Goal: Task Accomplishment & Management: Use online tool/utility

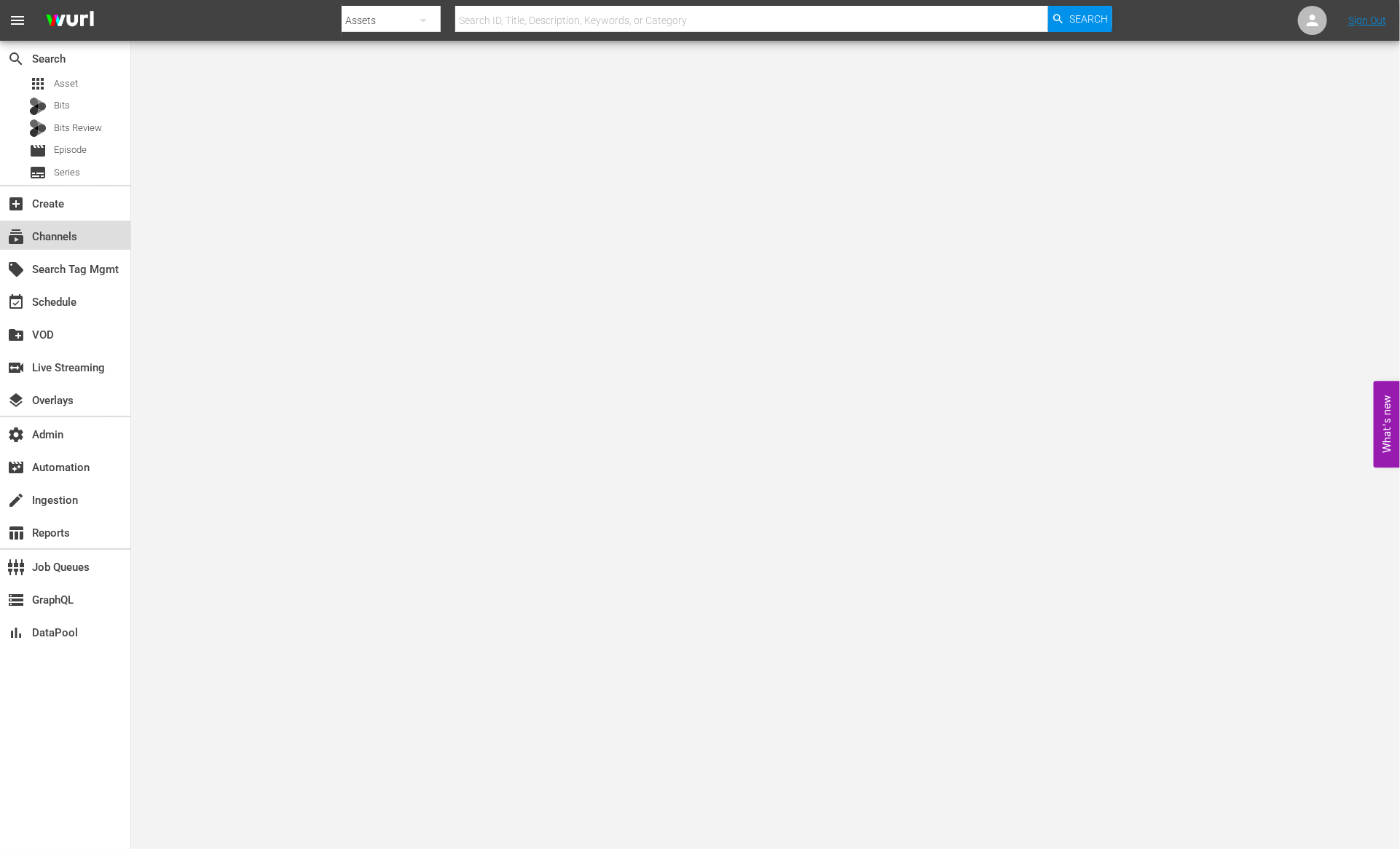
click at [55, 228] on div "subscriptions Channels" at bounding box center [41, 235] width 81 height 14
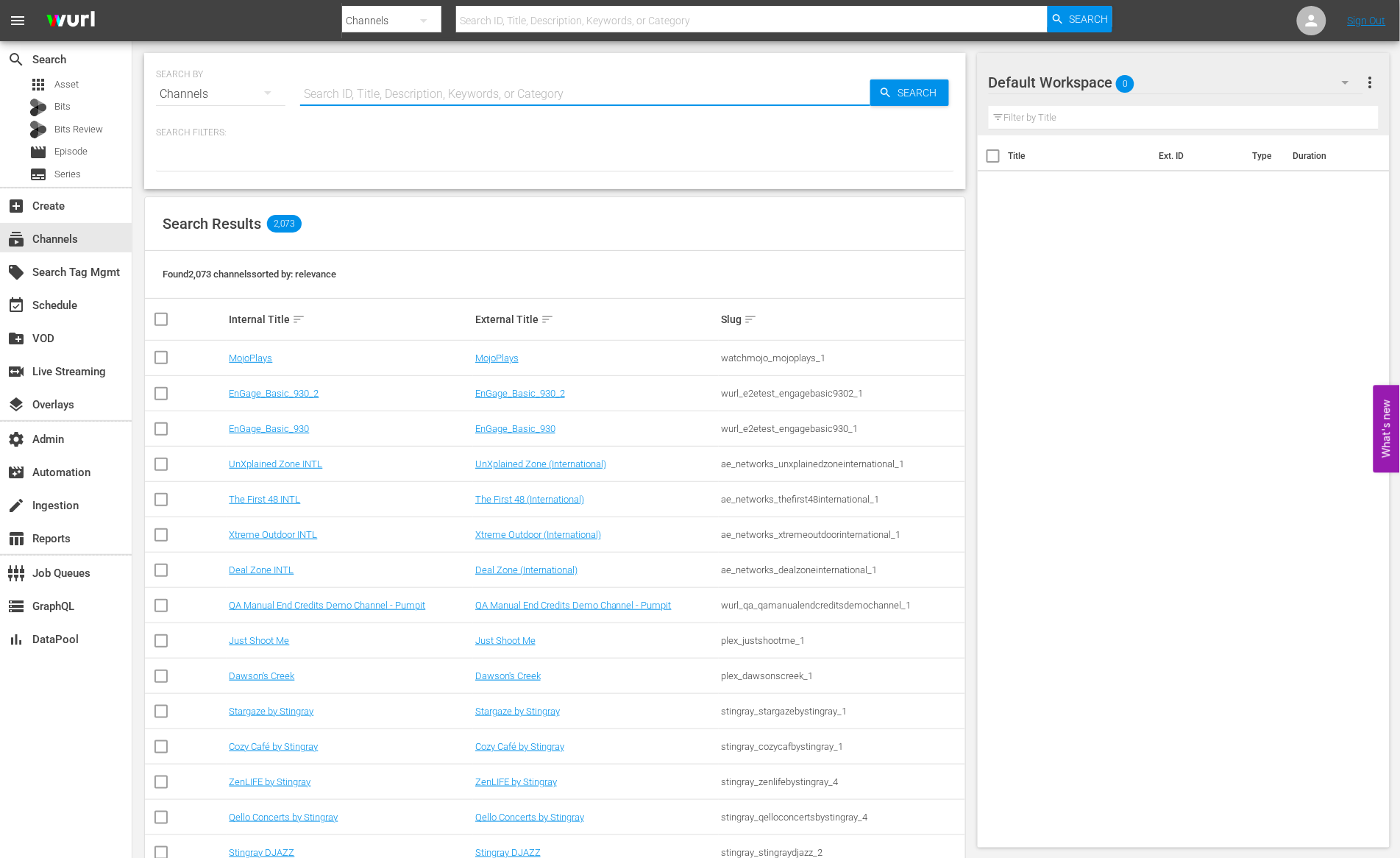
click at [390, 94] on input "text" at bounding box center [584, 94] width 570 height 35
type input "worl"
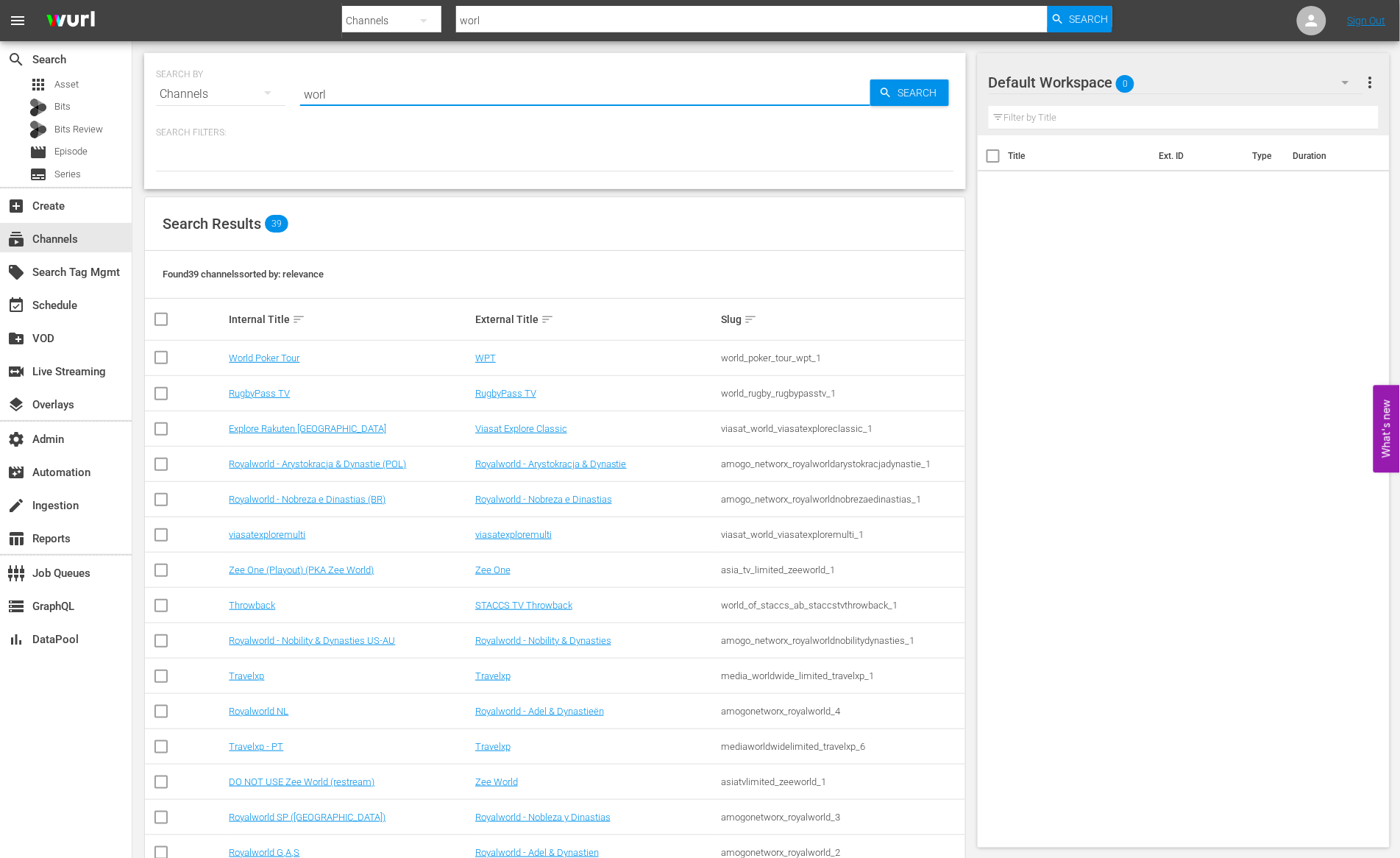
type input "World Poker Tour"
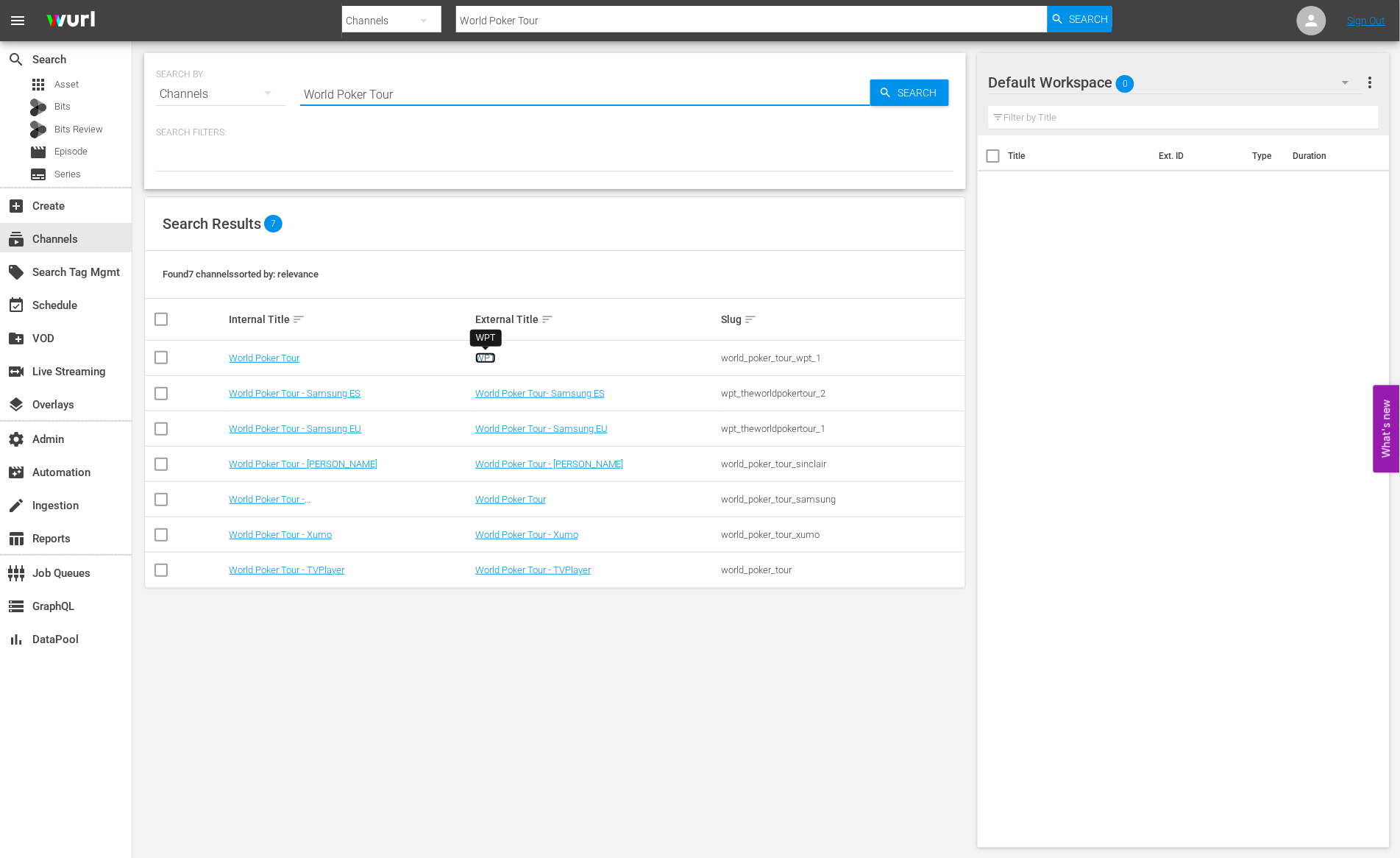
click at [478, 359] on link "WPT" at bounding box center [485, 357] width 21 height 11
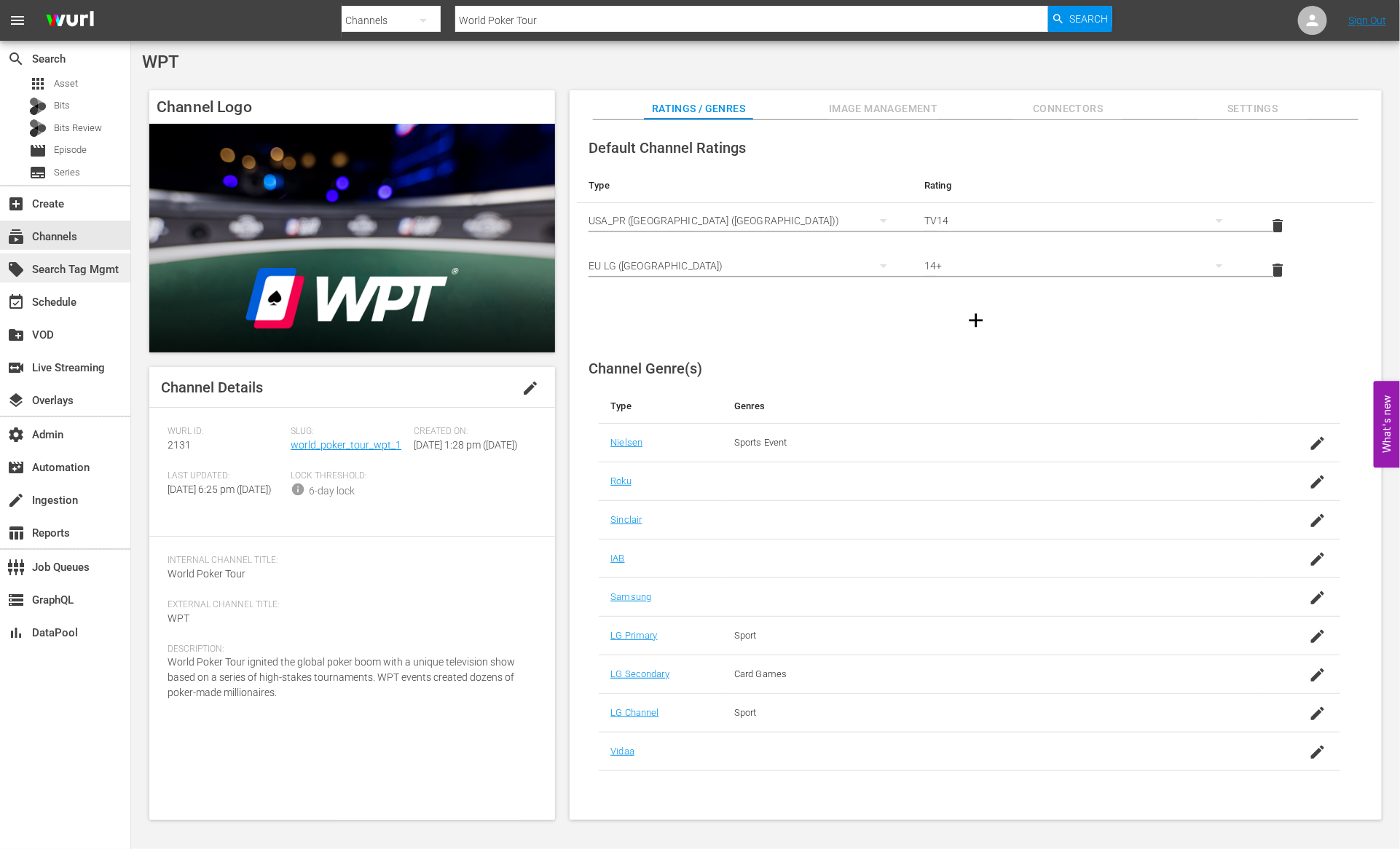
click at [81, 274] on div "local_offer Search Tag Mgmt" at bounding box center [41, 267] width 81 height 14
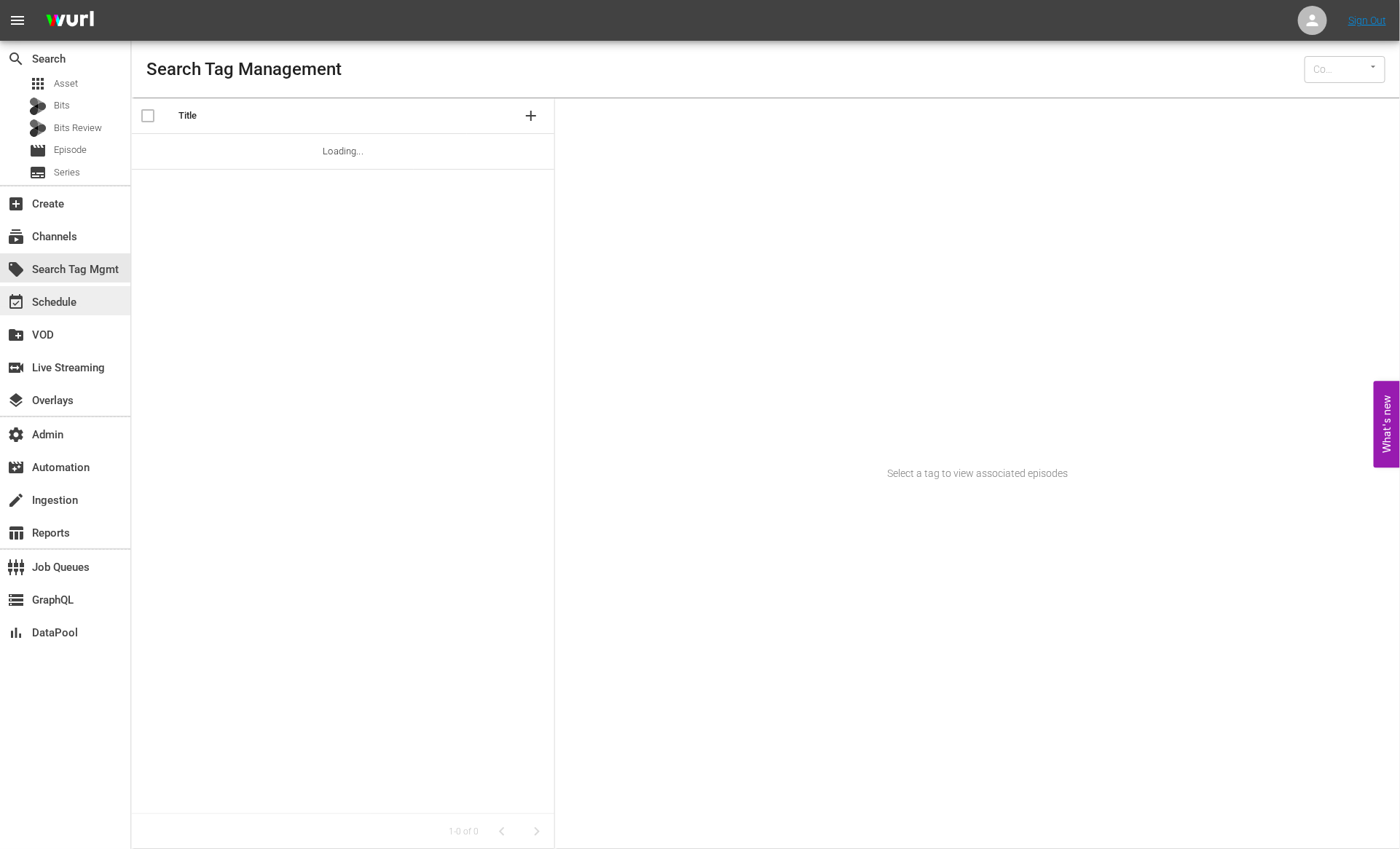
click at [76, 305] on div "event_available Schedule" at bounding box center [41, 300] width 81 height 14
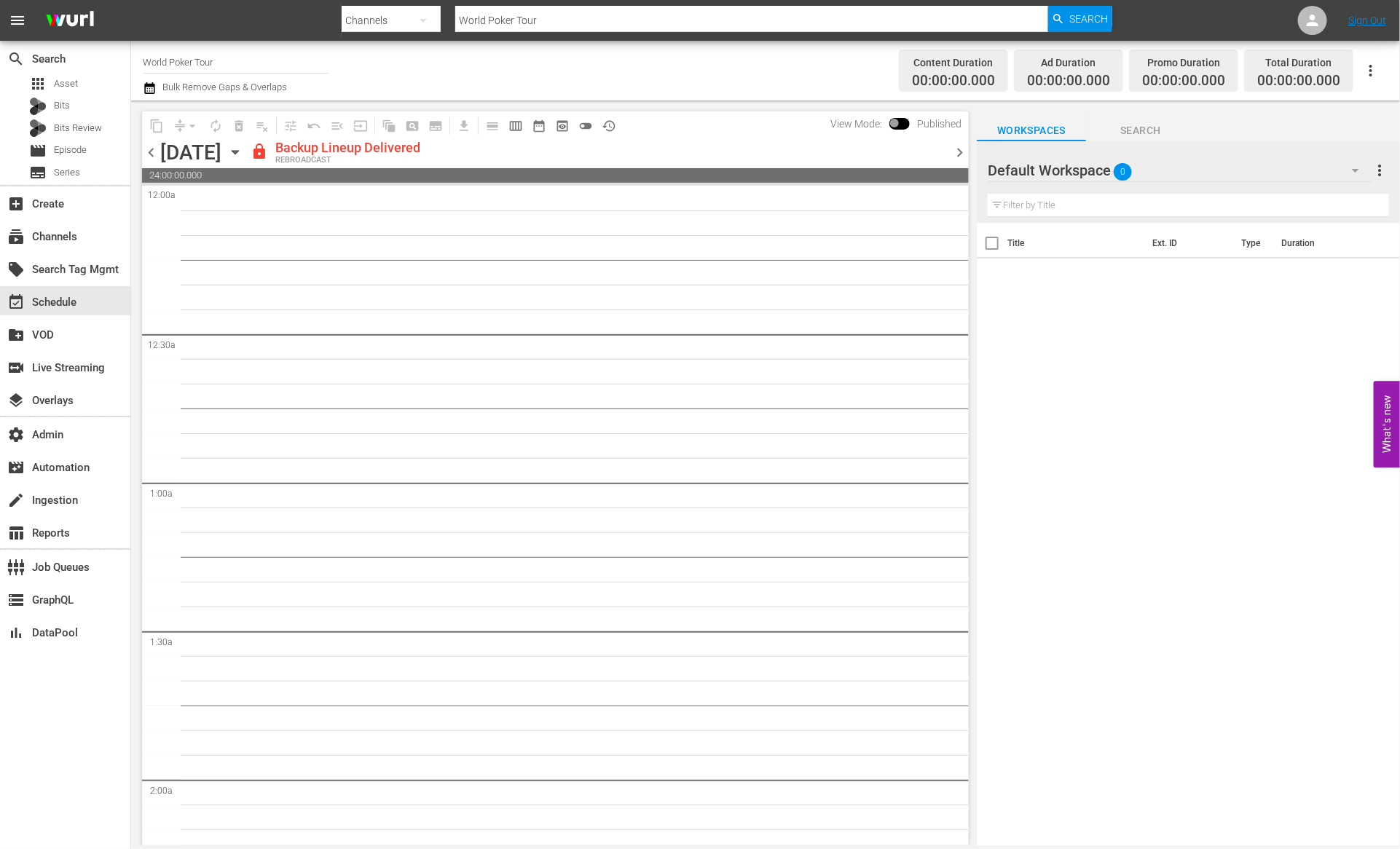
click at [149, 154] on span "chevron_left" at bounding box center [151, 153] width 19 height 19
click at [958, 154] on span "chevron_right" at bounding box center [960, 153] width 19 height 19
click at [960, 150] on span "chevron_right" at bounding box center [960, 153] width 19 height 19
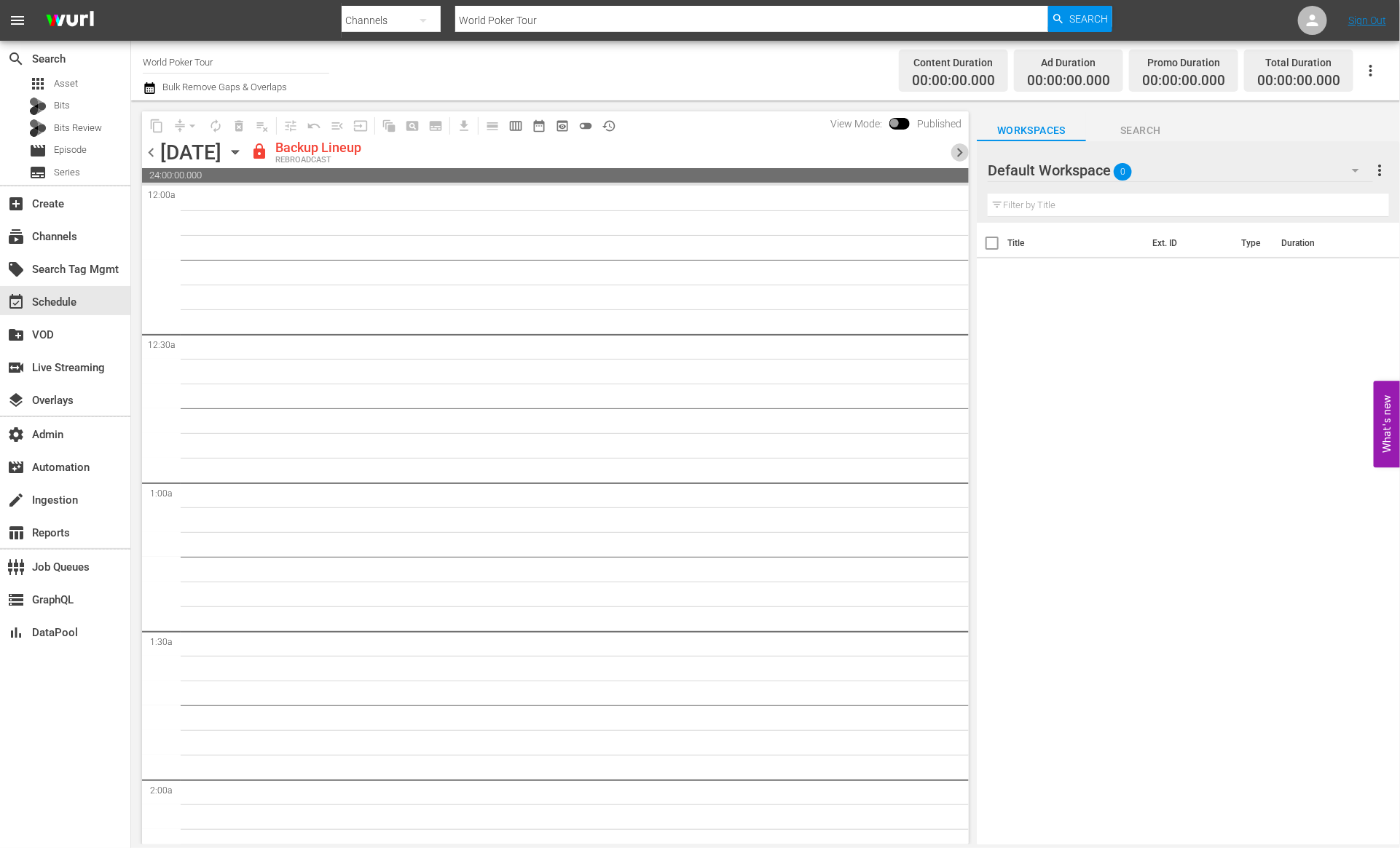
click at [960, 150] on span "chevron_right" at bounding box center [960, 153] width 19 height 19
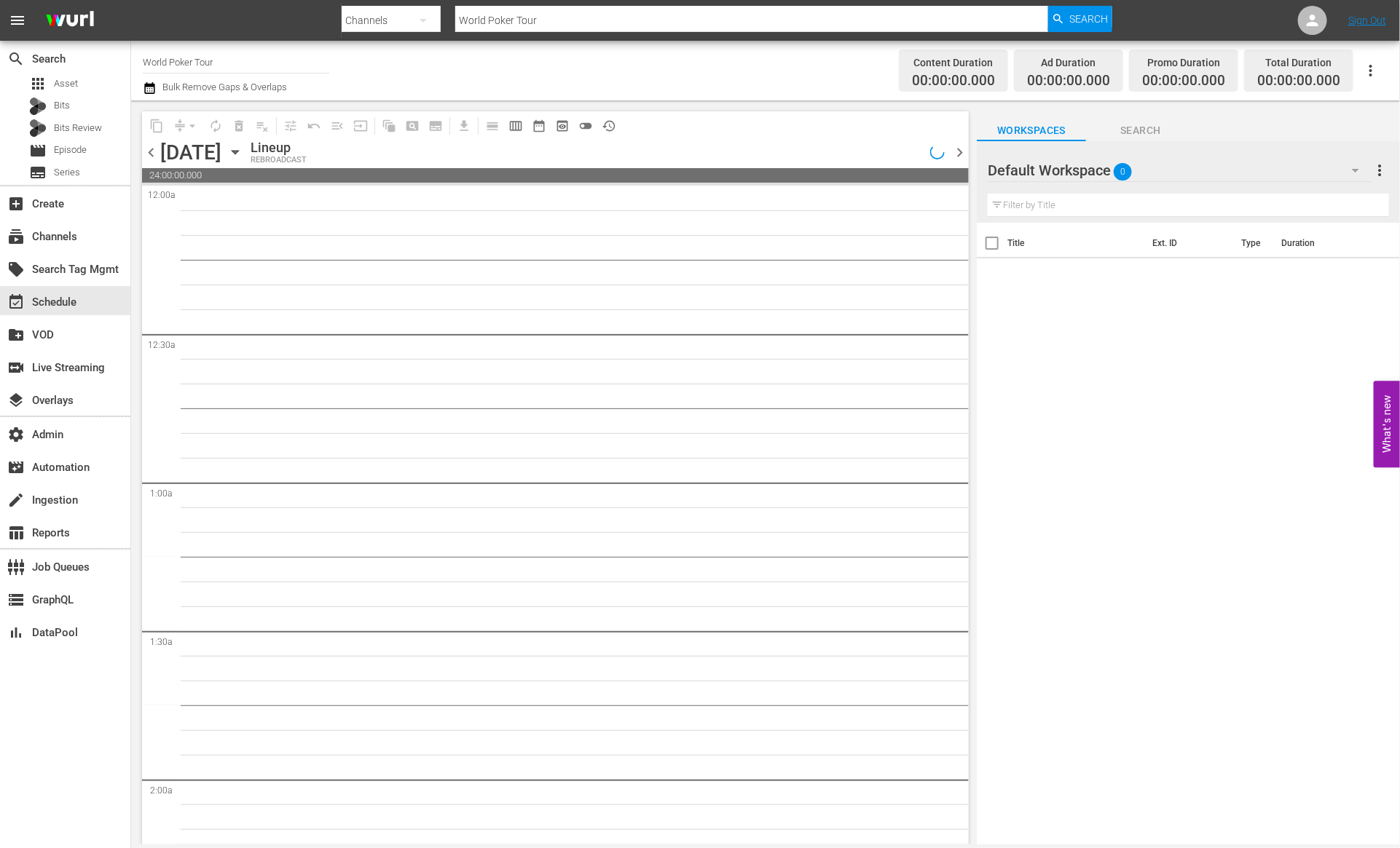
click at [958, 159] on span "chevron_right" at bounding box center [960, 153] width 19 height 19
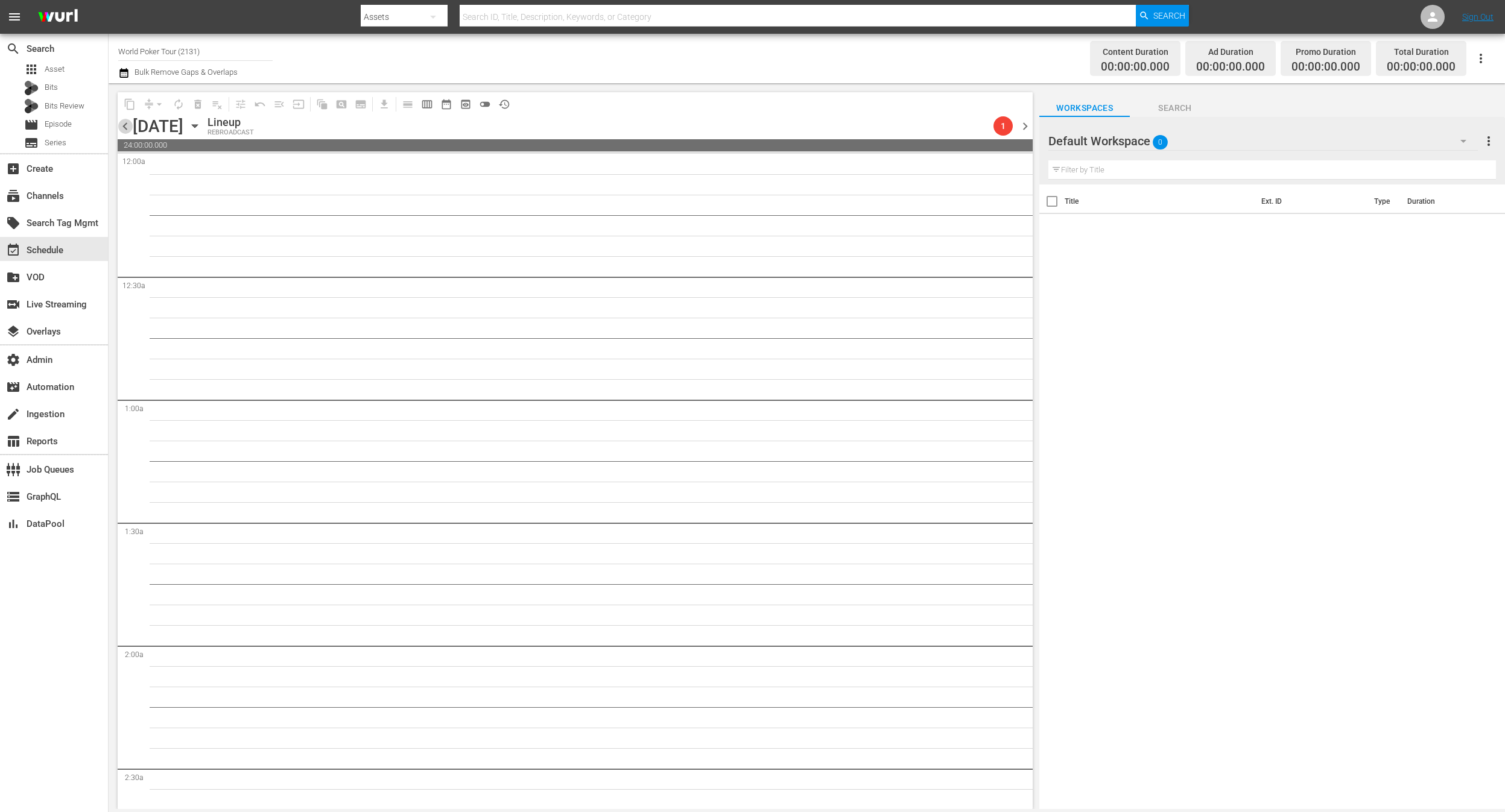
click at [128, 122] on span "chevron_left" at bounding box center [125, 127] width 15 height 15
click at [130, 123] on span "chevron_left" at bounding box center [125, 127] width 15 height 15
click at [130, 123] on span "chevron_left" at bounding box center [125, 127] width 15 height 15
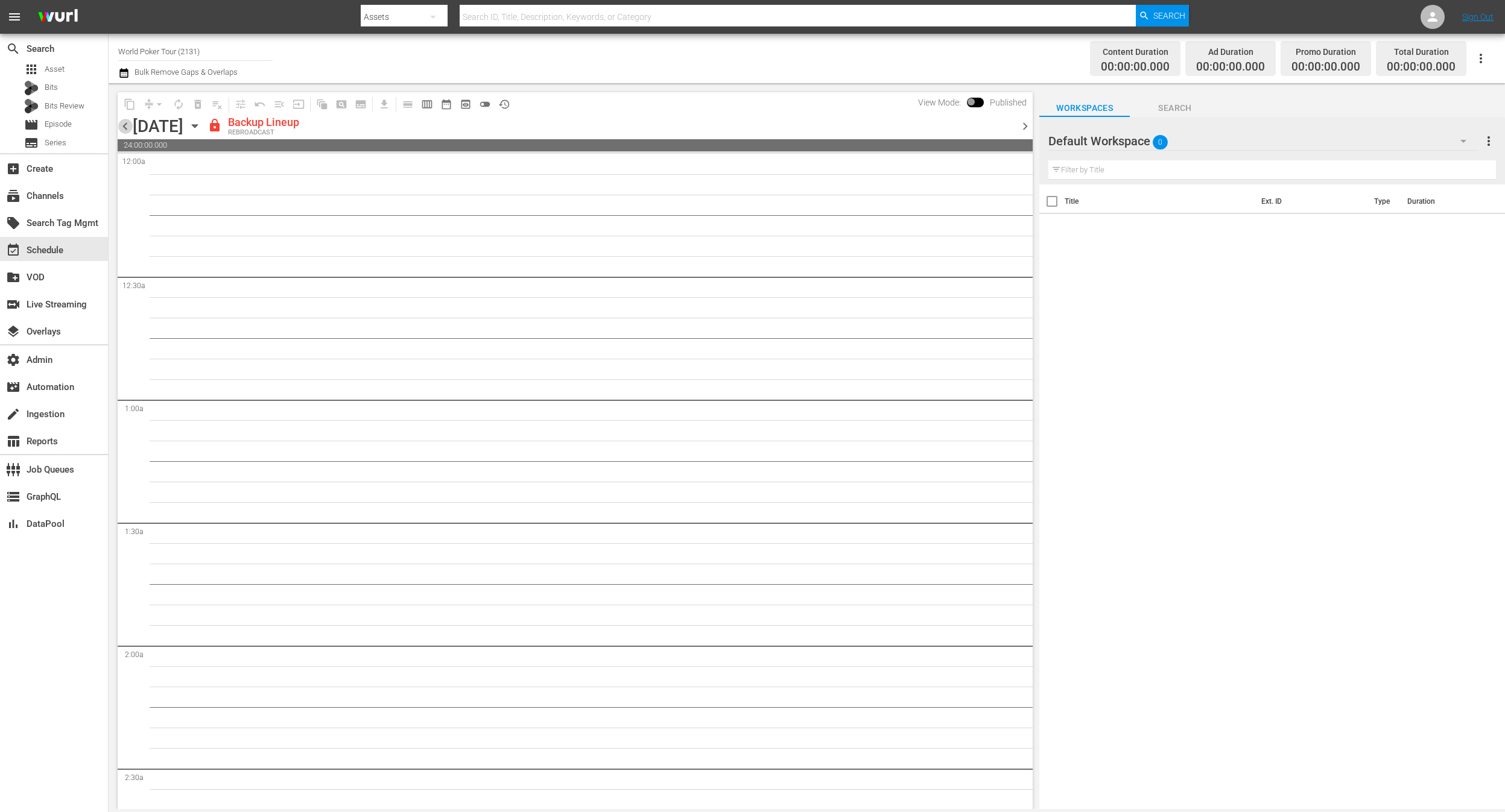
click at [130, 123] on span "chevron_left" at bounding box center [125, 127] width 15 height 15
click at [118, 129] on div "content_copy compress arrow_drop_down autorenew_outlined delete_forever_outline…" at bounding box center [572, 446] width 927 height 726
click at [122, 128] on span "chevron_left" at bounding box center [125, 127] width 15 height 15
click at [126, 129] on span "chevron_left" at bounding box center [125, 127] width 15 height 15
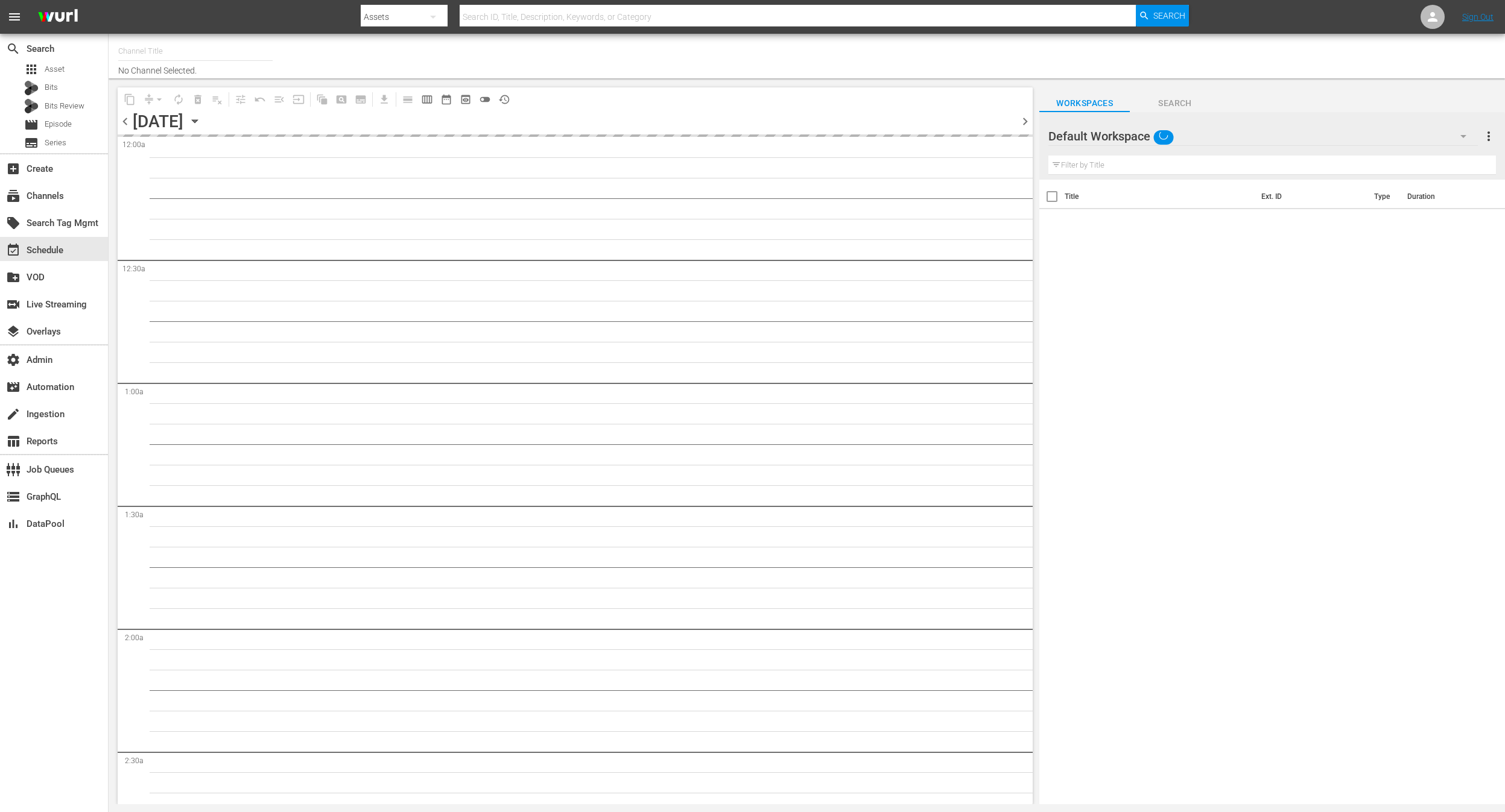
type input "World Poker Tour (2131)"
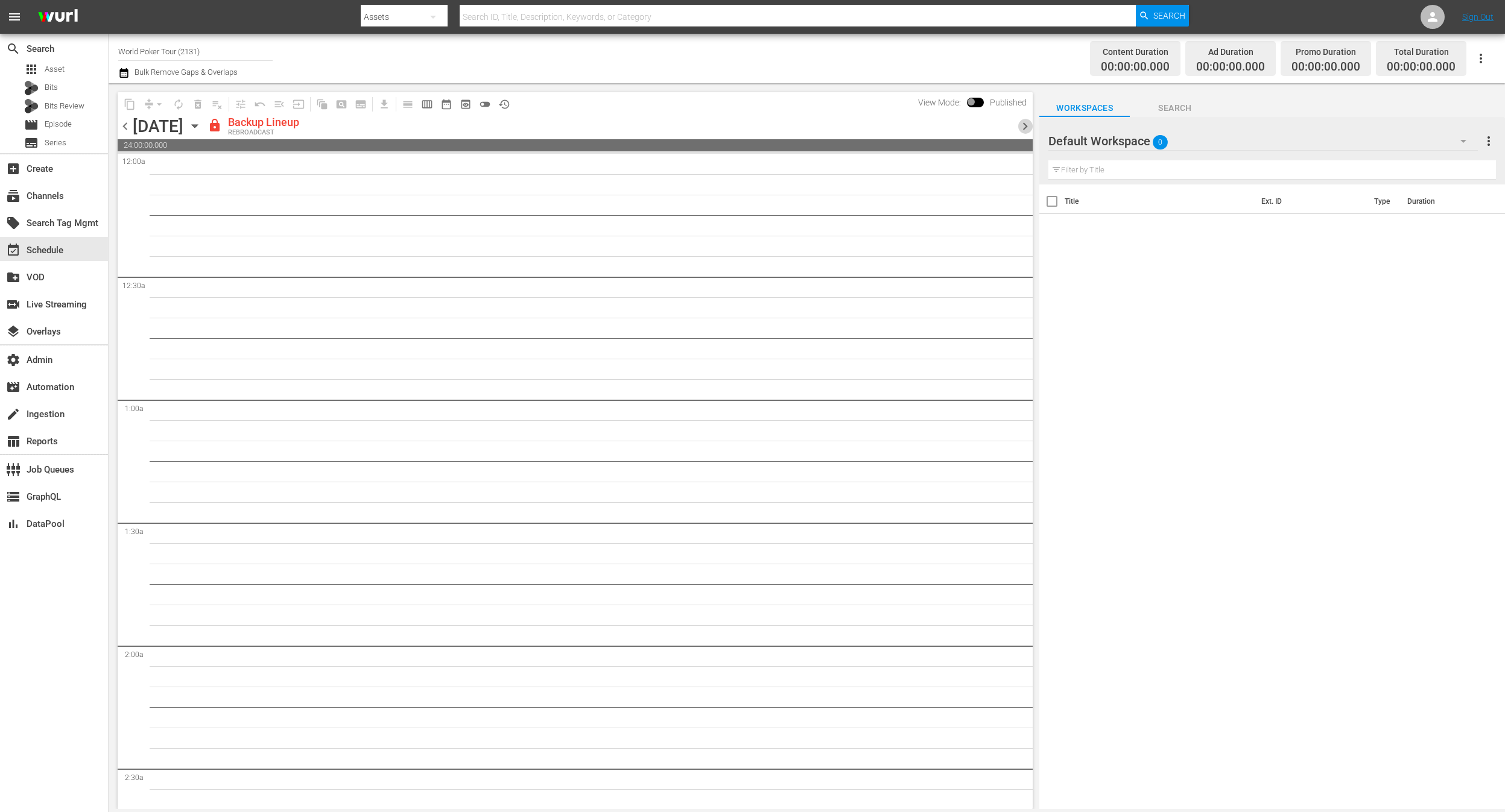
click at [1018, 126] on span "chevron_right" at bounding box center [1025, 127] width 15 height 15
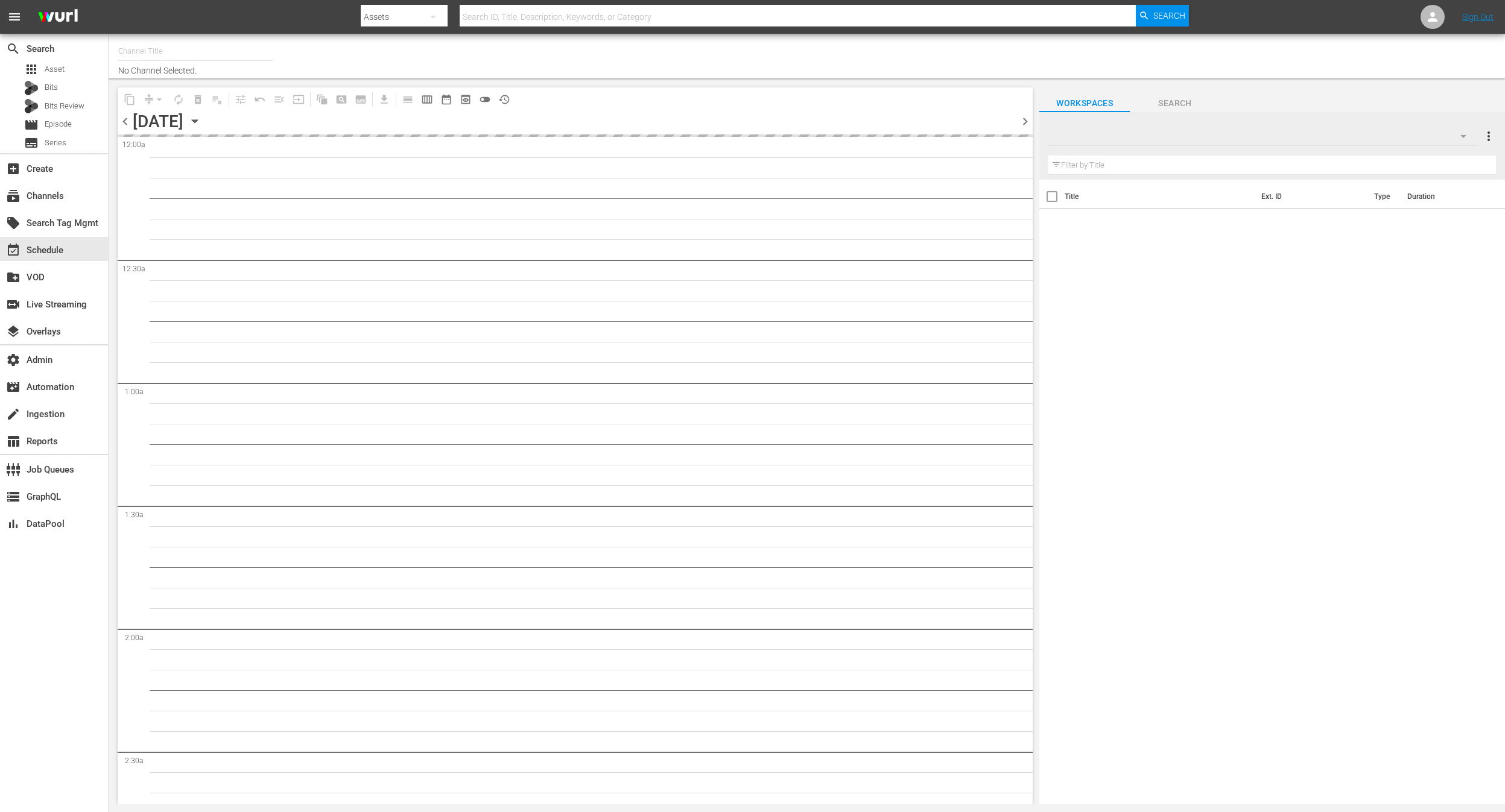
type input "World Poker Tour (2131)"
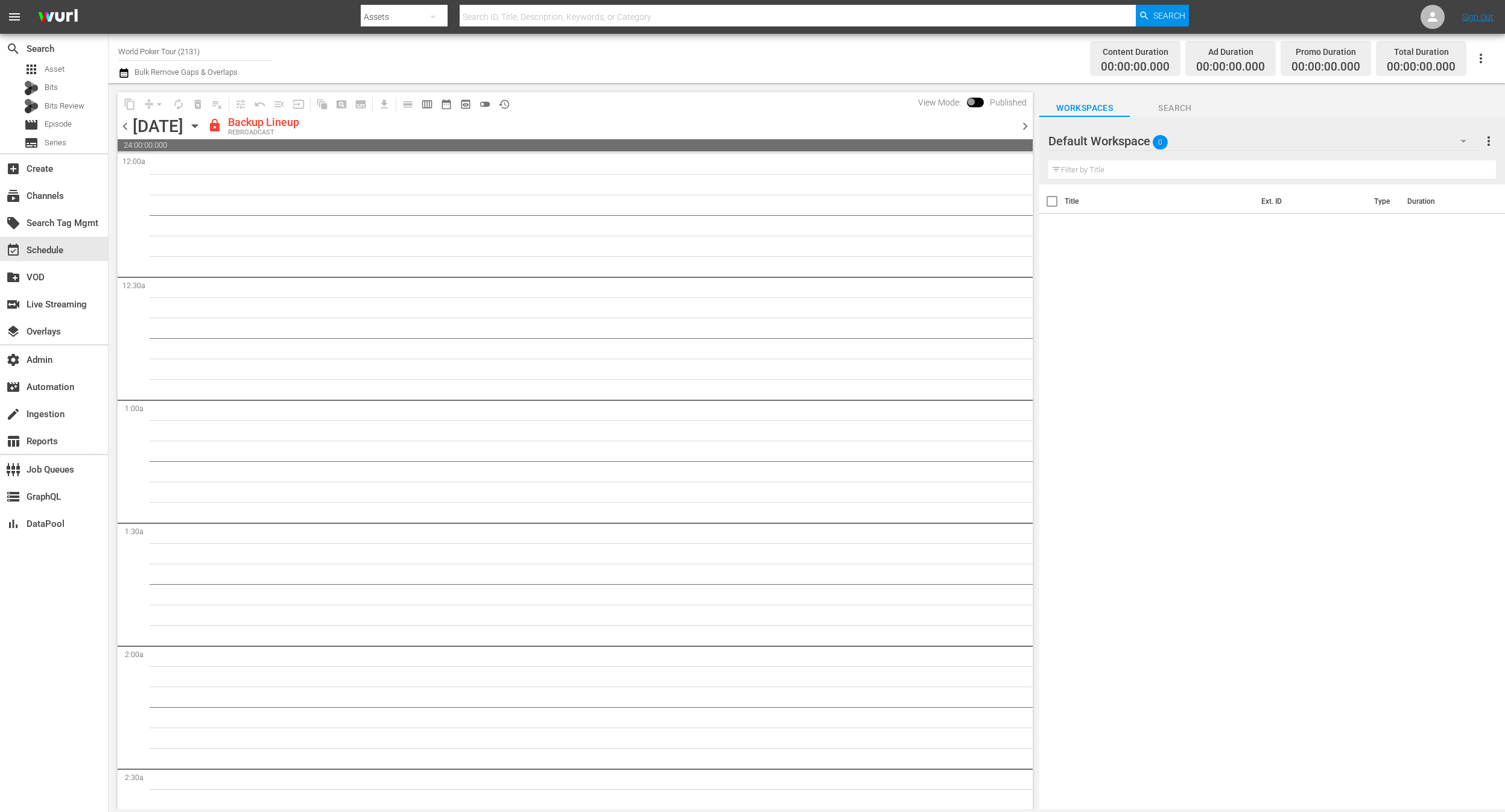
click at [123, 129] on span "chevron_left" at bounding box center [125, 127] width 15 height 15
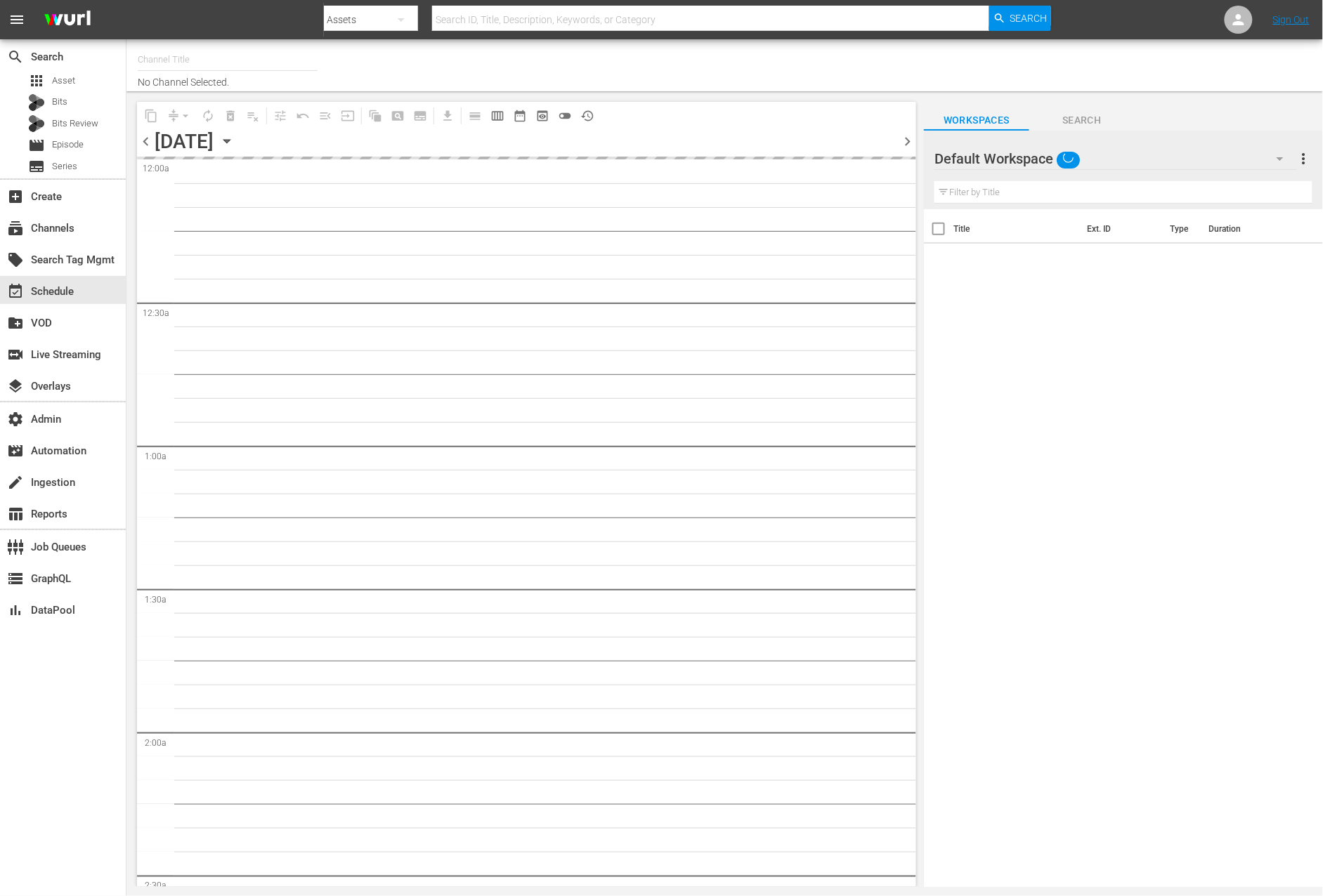
type input "World Poker Tour (2131)"
